Goal: Find specific page/section: Find specific page/section

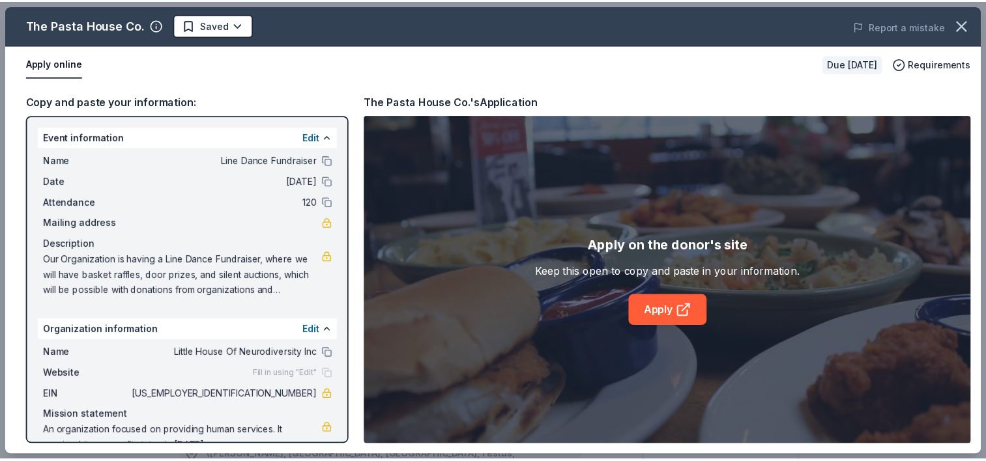
scroll to position [521, 0]
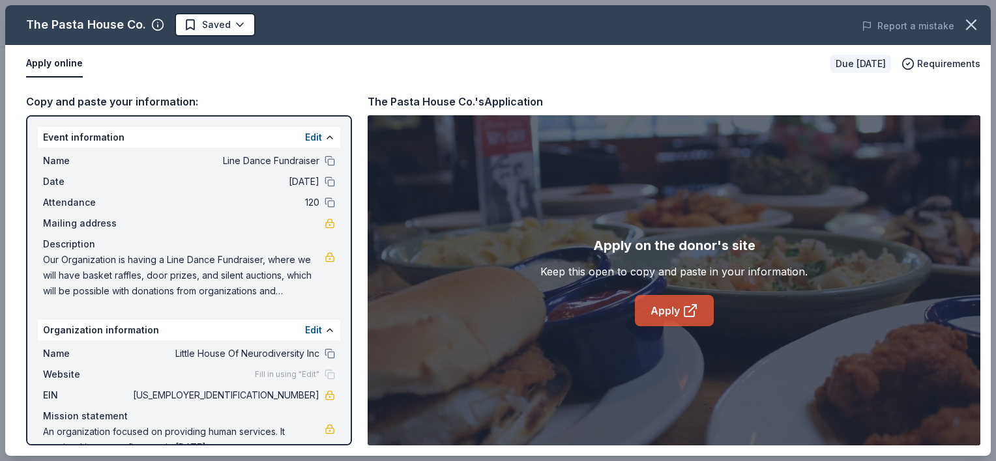
click at [658, 318] on link "Apply" at bounding box center [674, 310] width 79 height 31
click at [966, 31] on icon "button" at bounding box center [971, 25] width 18 height 18
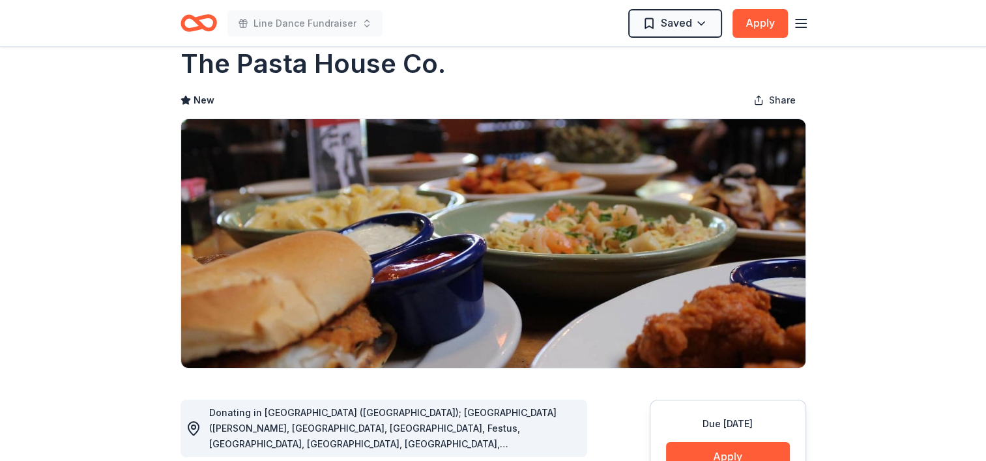
scroll to position [0, 0]
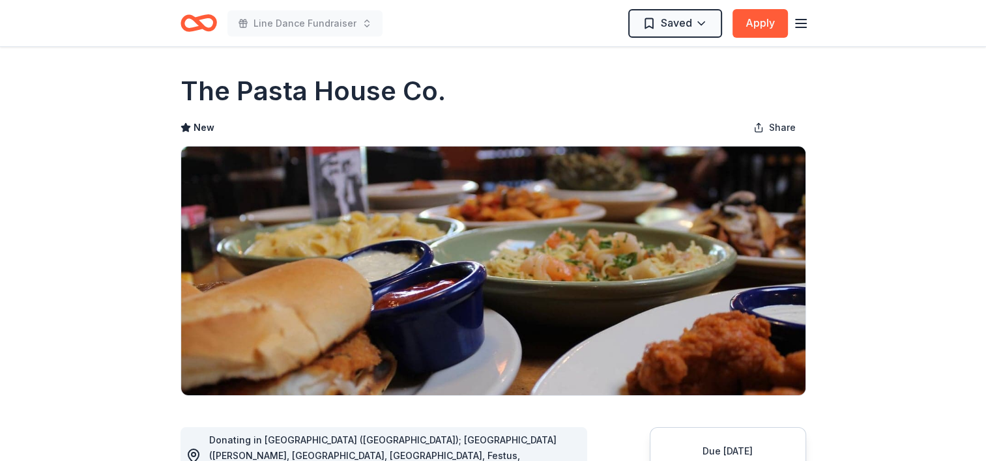
click at [805, 21] on icon "button" at bounding box center [801, 24] width 16 height 16
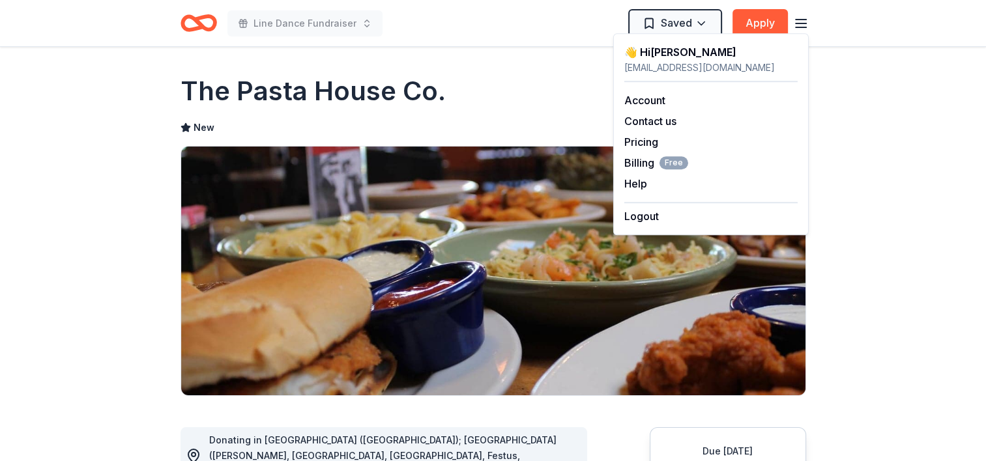
click at [209, 23] on icon "Home" at bounding box center [198, 23] width 36 height 31
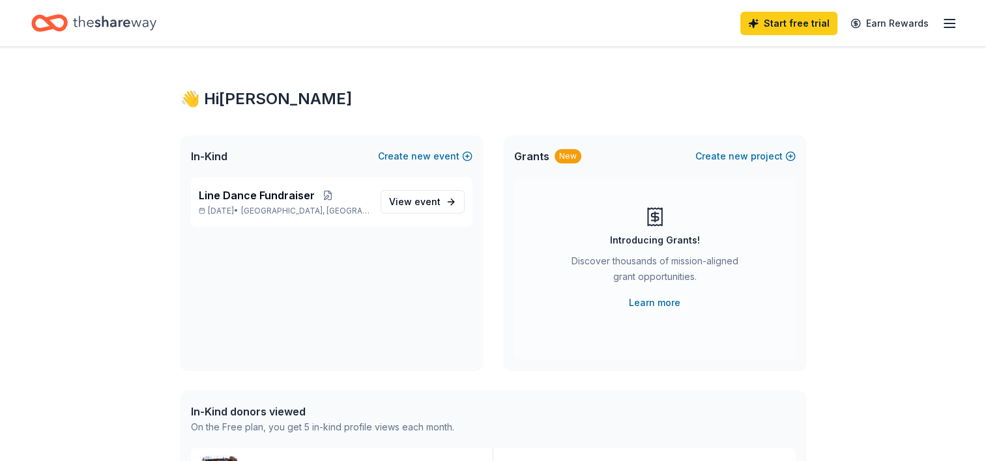
click at [949, 20] on line "button" at bounding box center [949, 20] width 10 height 0
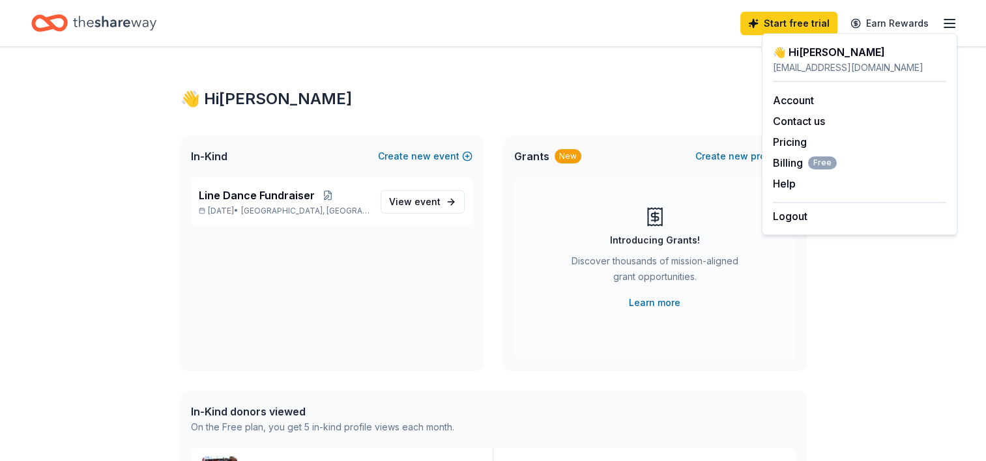
click at [146, 27] on icon "Home" at bounding box center [114, 23] width 83 height 27
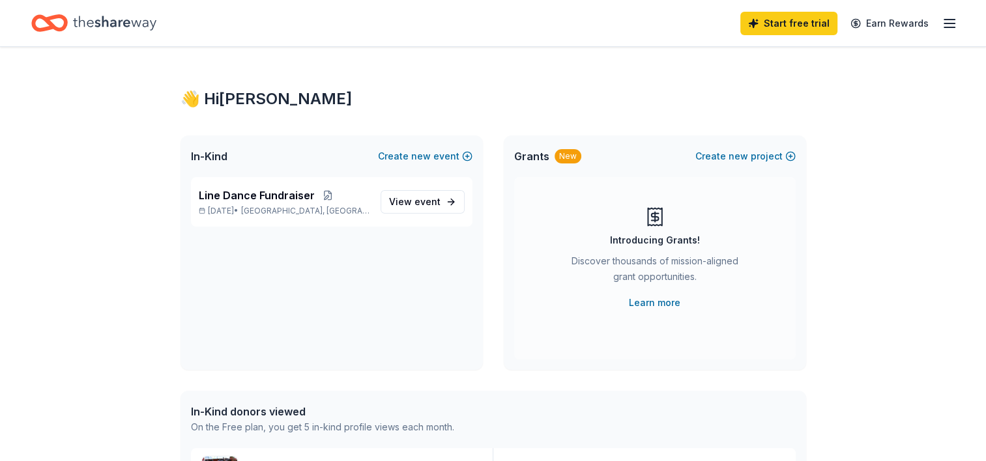
click at [102, 21] on icon "Home" at bounding box center [114, 23] width 83 height 14
click at [224, 199] on span "Line Dance Fundraiser" at bounding box center [257, 196] width 116 height 16
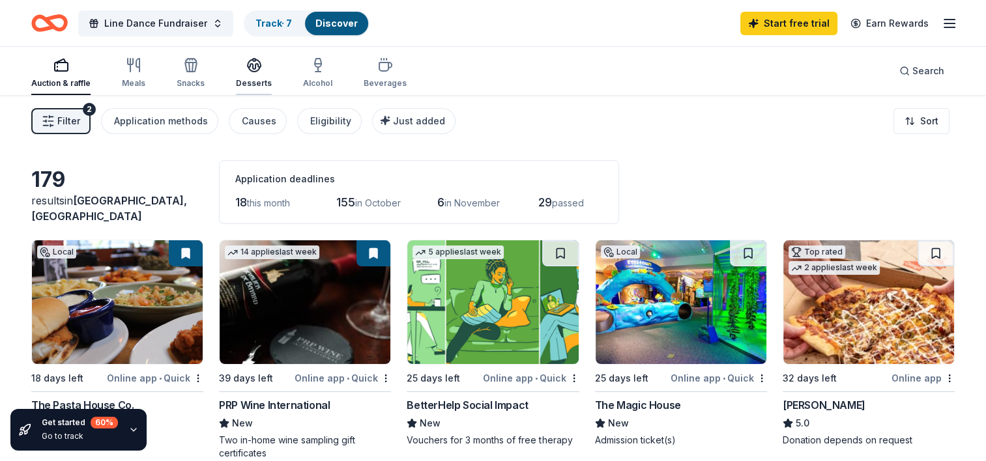
click at [250, 70] on icon "button" at bounding box center [254, 65] width 16 height 16
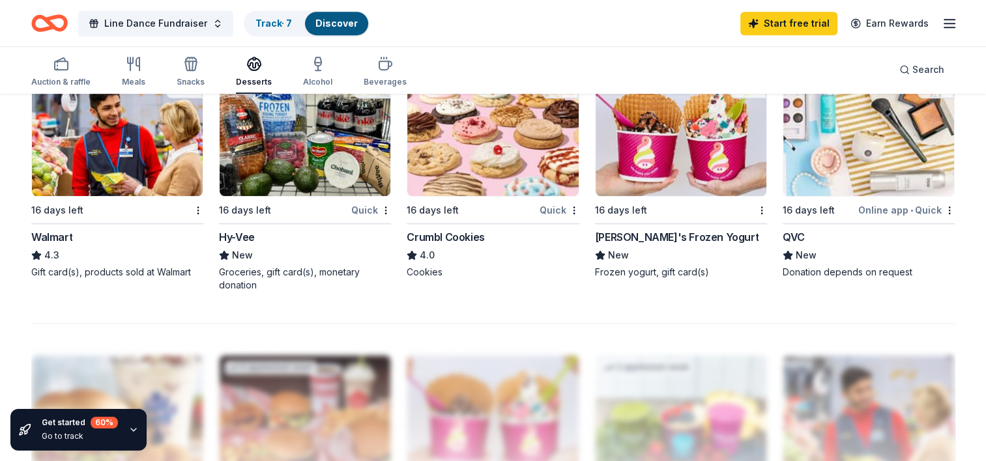
scroll to position [912, 0]
